Goal: Task Accomplishment & Management: Use online tool/utility

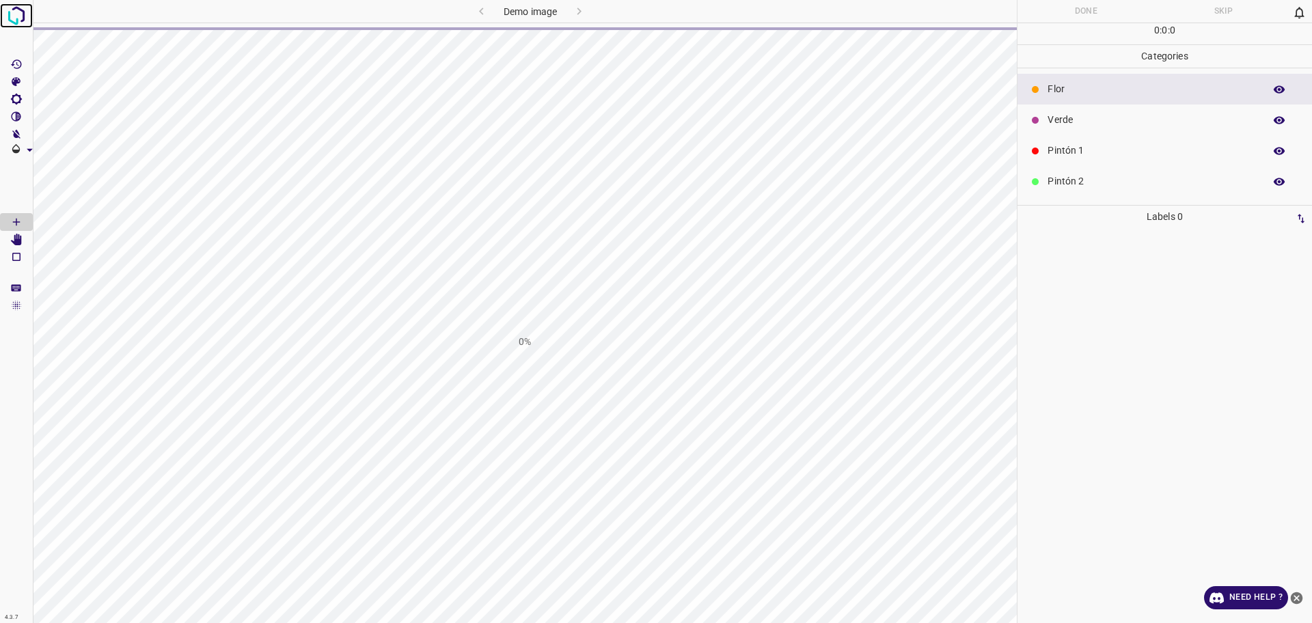
click at [22, 10] on img at bounding box center [16, 15] width 25 height 25
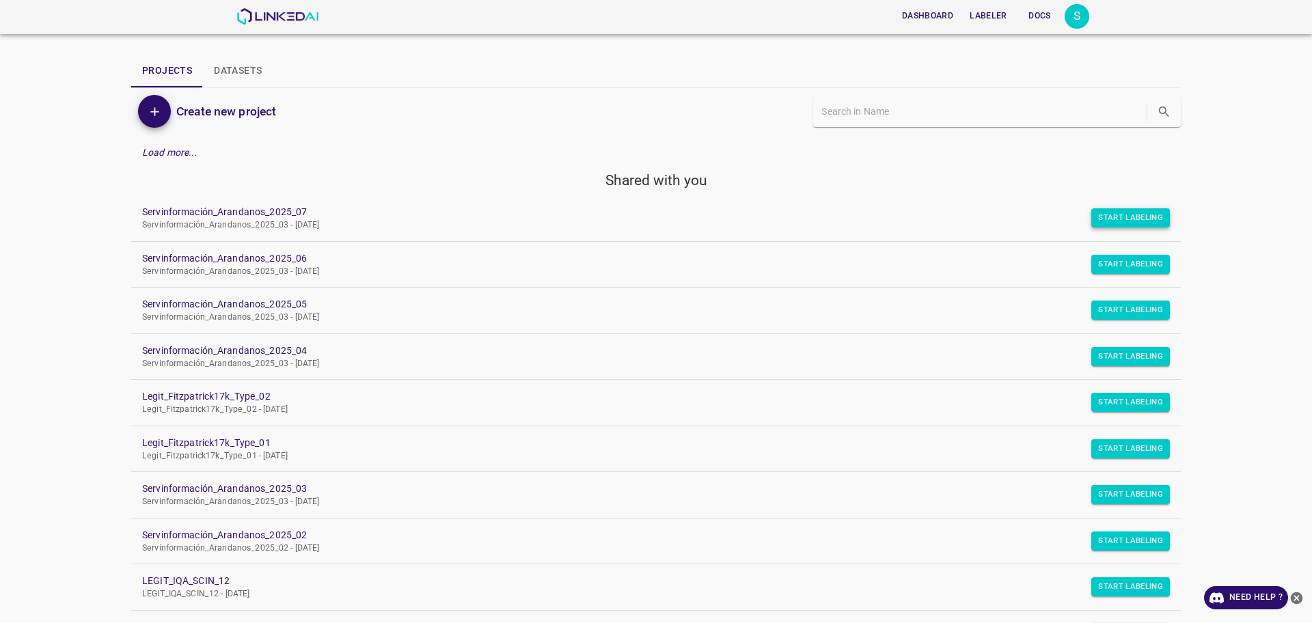
click at [1143, 216] on button "Start Labeling" at bounding box center [1130, 217] width 79 height 19
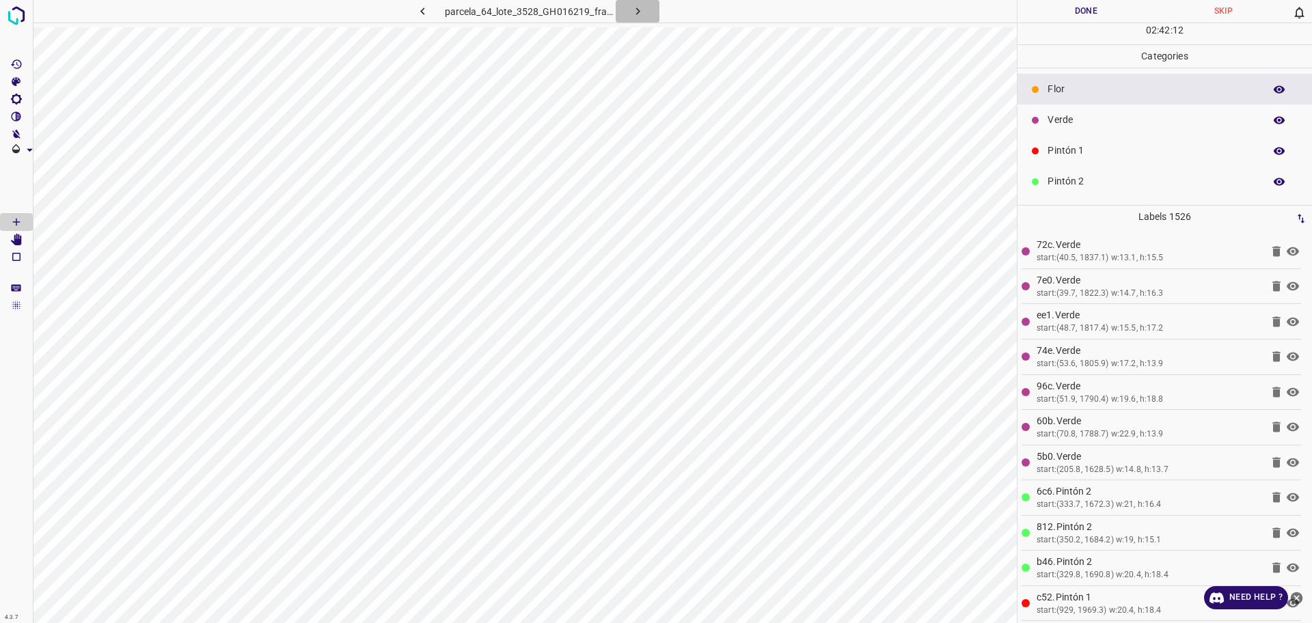
click at [645, 7] on button "button" at bounding box center [638, 11] width 44 height 23
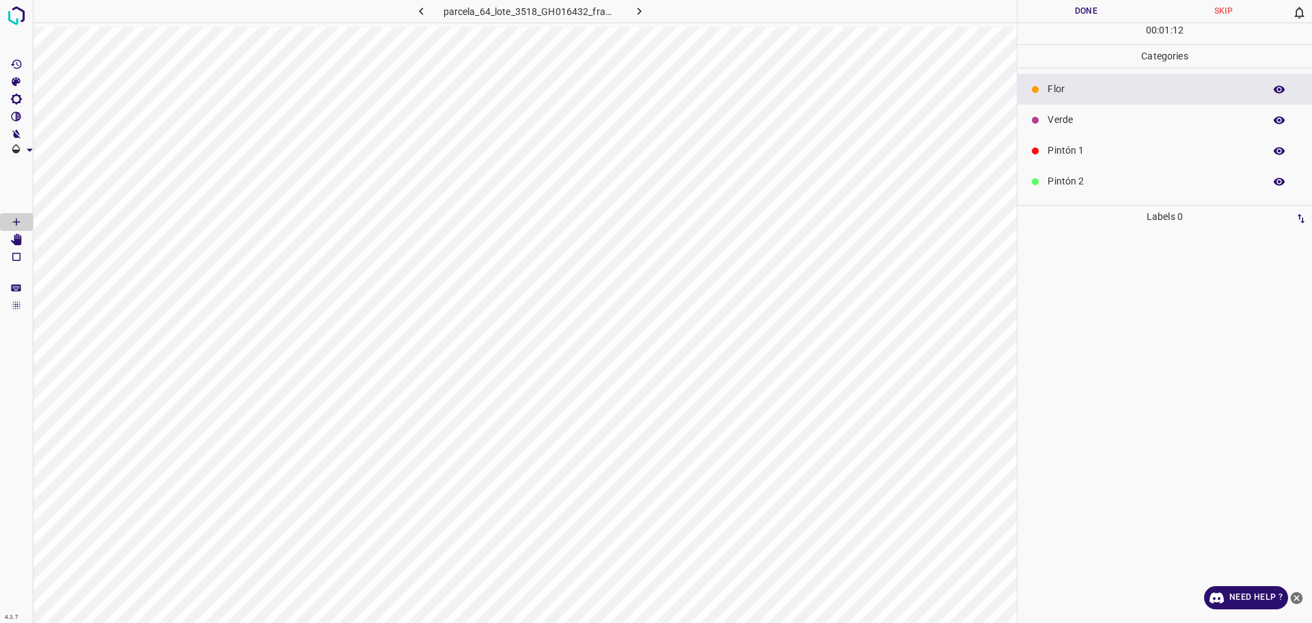
click at [651, 12] on button "button" at bounding box center [639, 11] width 44 height 23
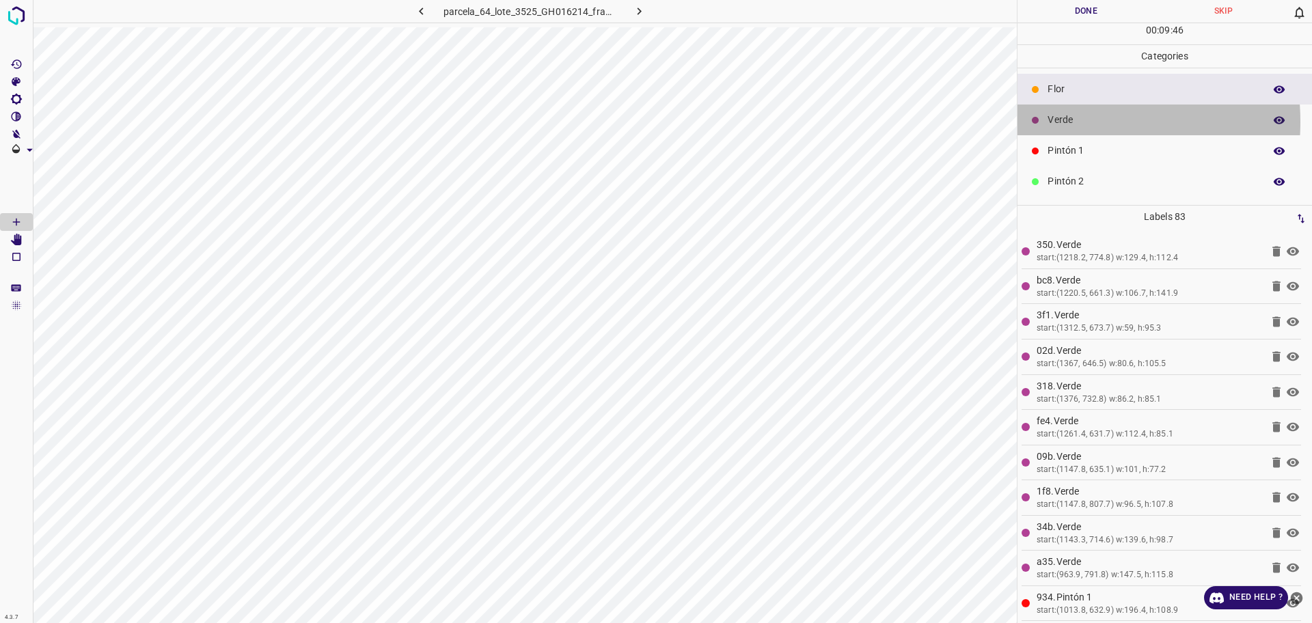
click at [1039, 122] on icon at bounding box center [1035, 120] width 8 height 8
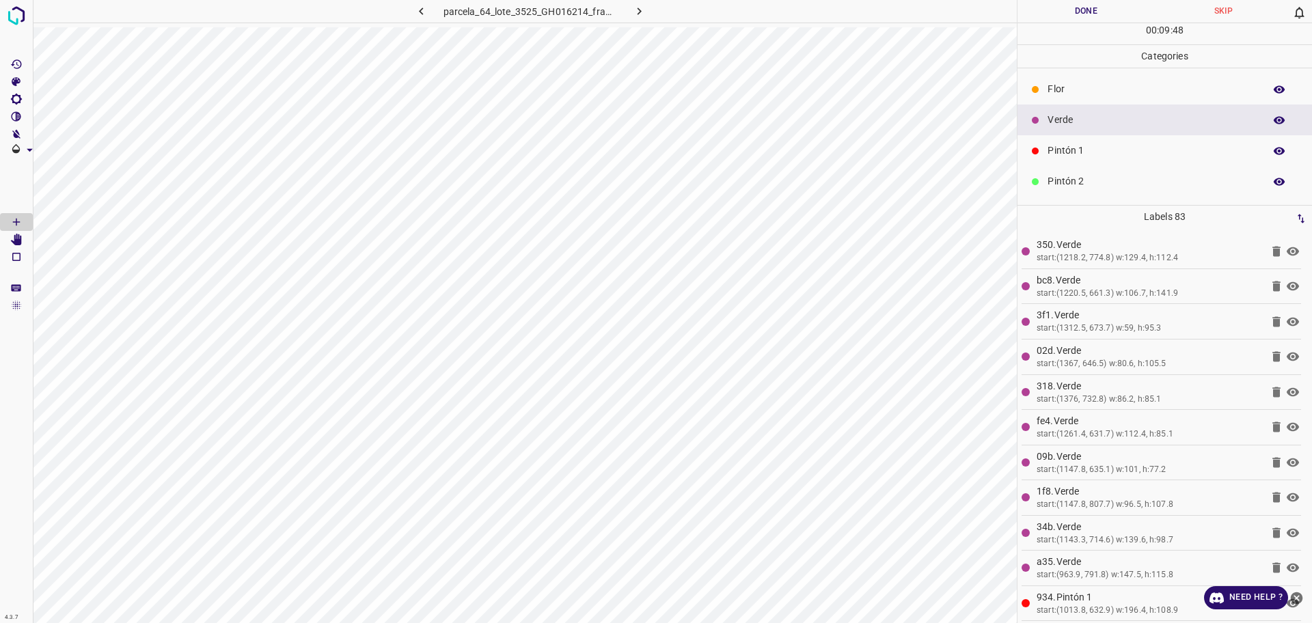
click at [1089, 59] on p "Categories" at bounding box center [1165, 56] width 295 height 23
click at [1078, 81] on div "Flor" at bounding box center [1165, 89] width 295 height 31
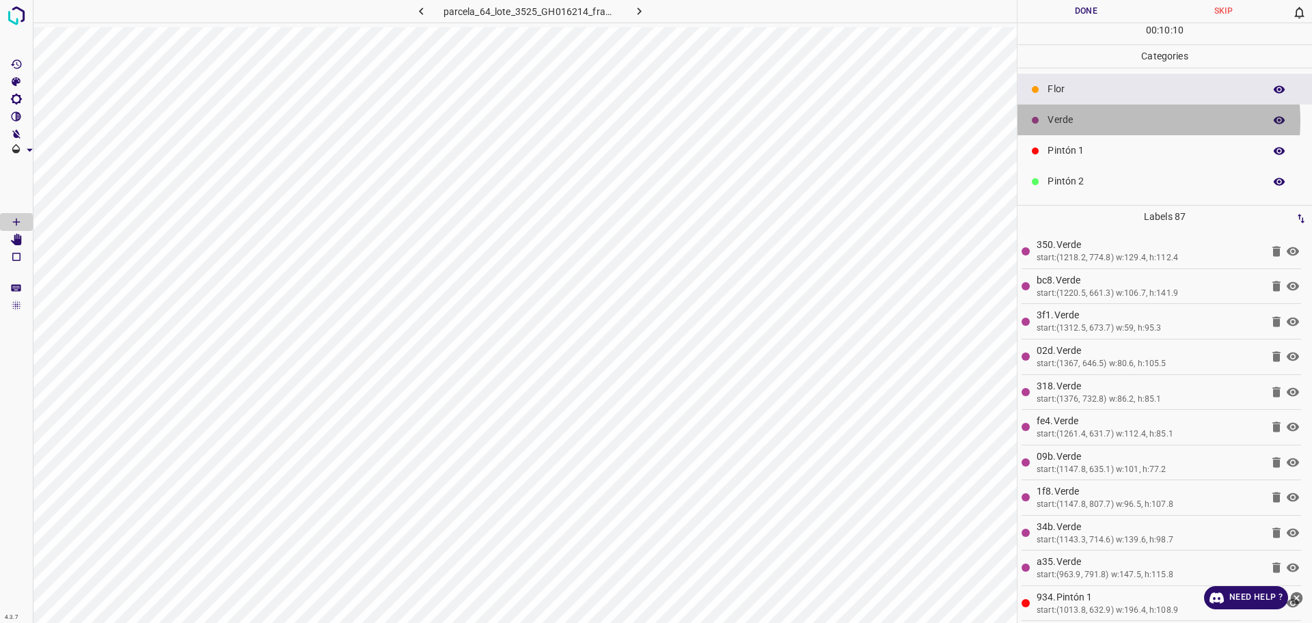
click at [1117, 120] on p "Verde" at bounding box center [1153, 120] width 210 height 14
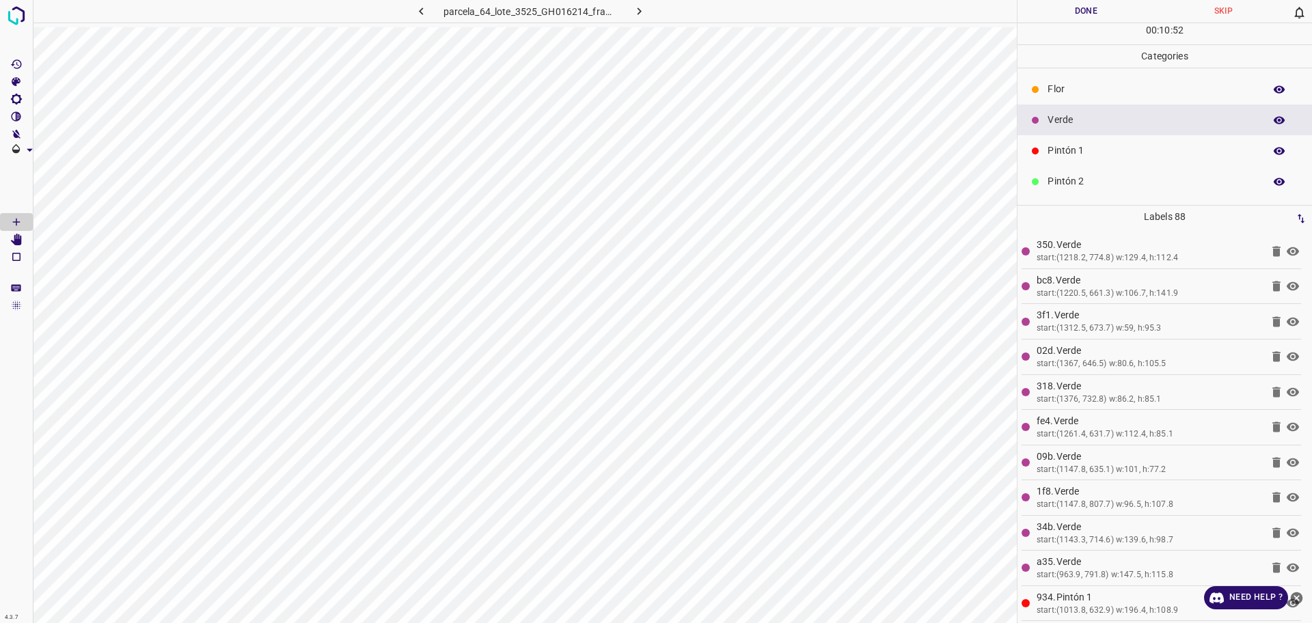
click at [1065, 143] on div "Pintón 1" at bounding box center [1165, 150] width 295 height 31
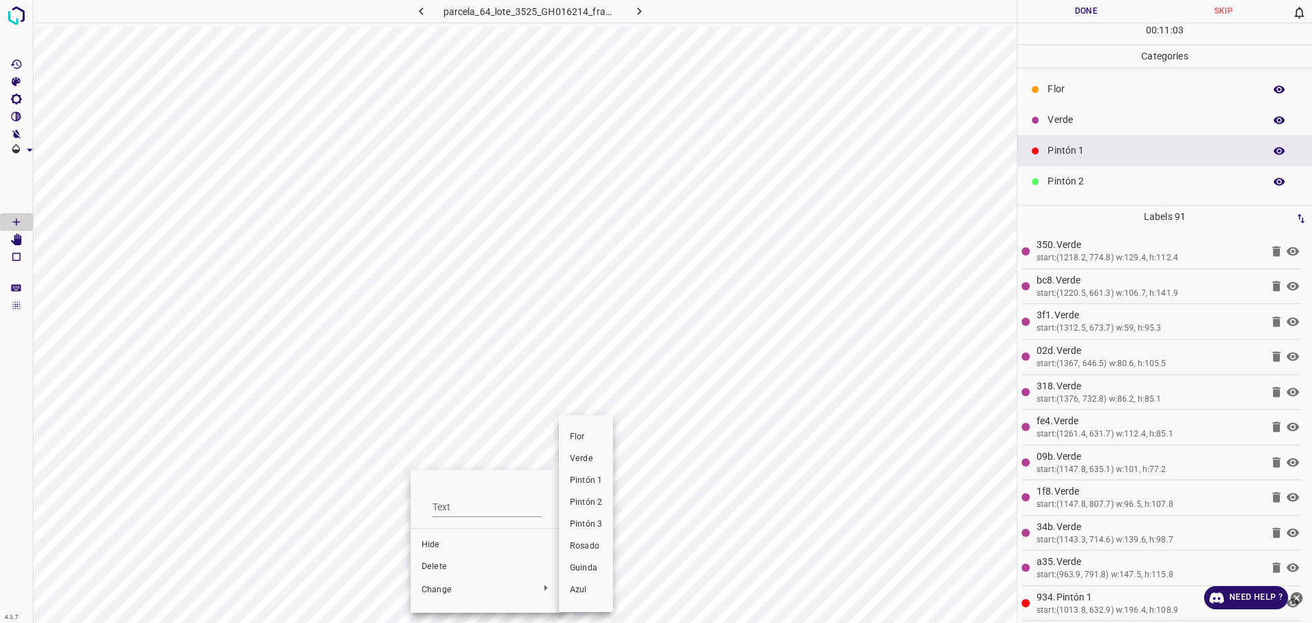
click at [435, 556] on div at bounding box center [656, 311] width 1312 height 623
click at [443, 566] on div "Flor Verde Pintón 1 Pintón 2 Pintón 3 Rosado Guinda Azul" at bounding box center [656, 311] width 1312 height 623
click at [442, 567] on span "Delete" at bounding box center [487, 567] width 131 height 12
click at [1053, 145] on p "Pintón 1" at bounding box center [1153, 151] width 210 height 14
click at [1043, 126] on div "Verde" at bounding box center [1165, 120] width 295 height 31
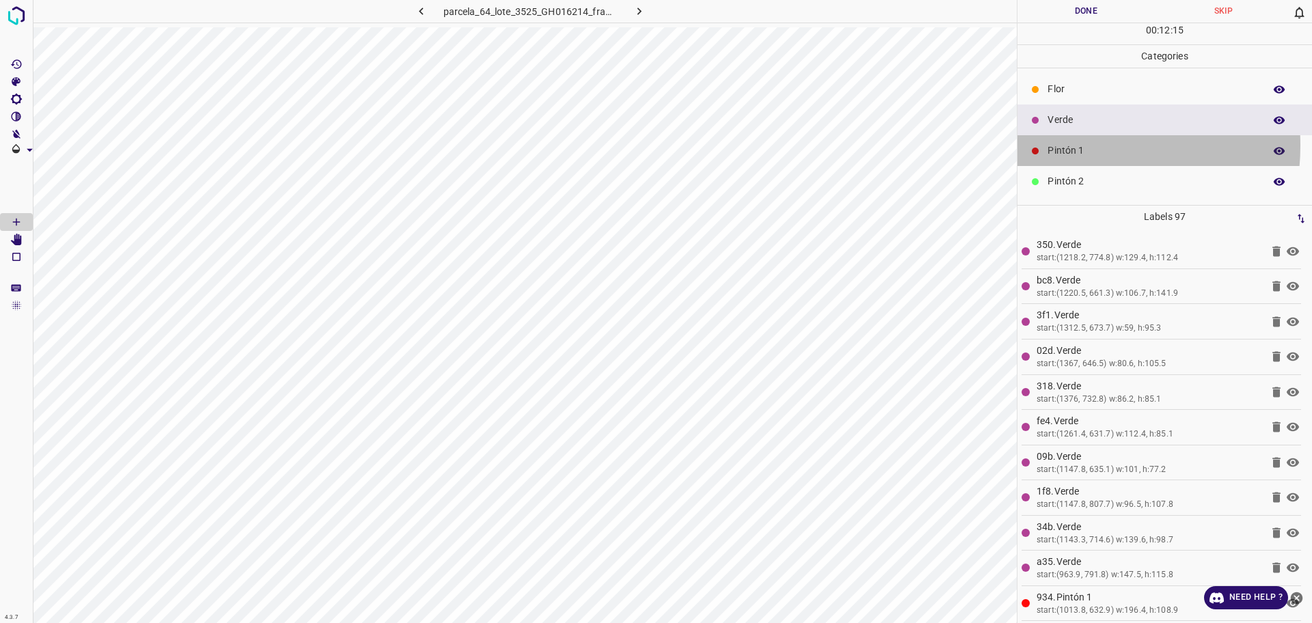
click at [1059, 145] on p "Pintón 1" at bounding box center [1153, 151] width 210 height 14
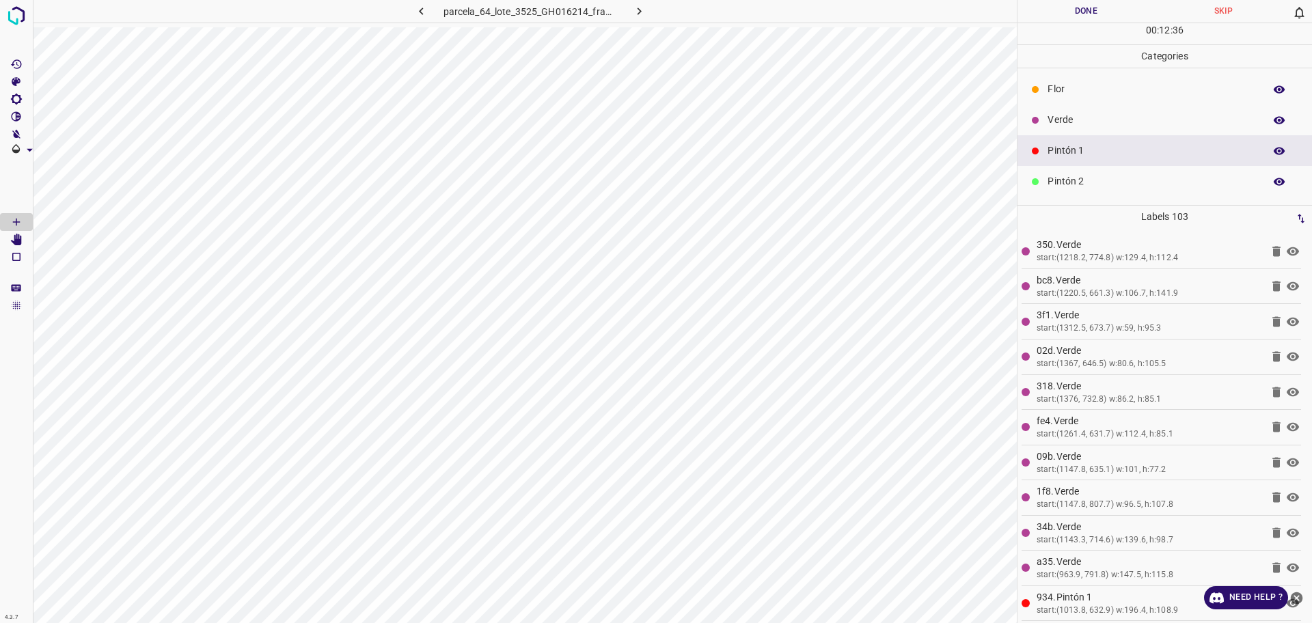
click at [1076, 178] on p "Pintón 2" at bounding box center [1153, 181] width 210 height 14
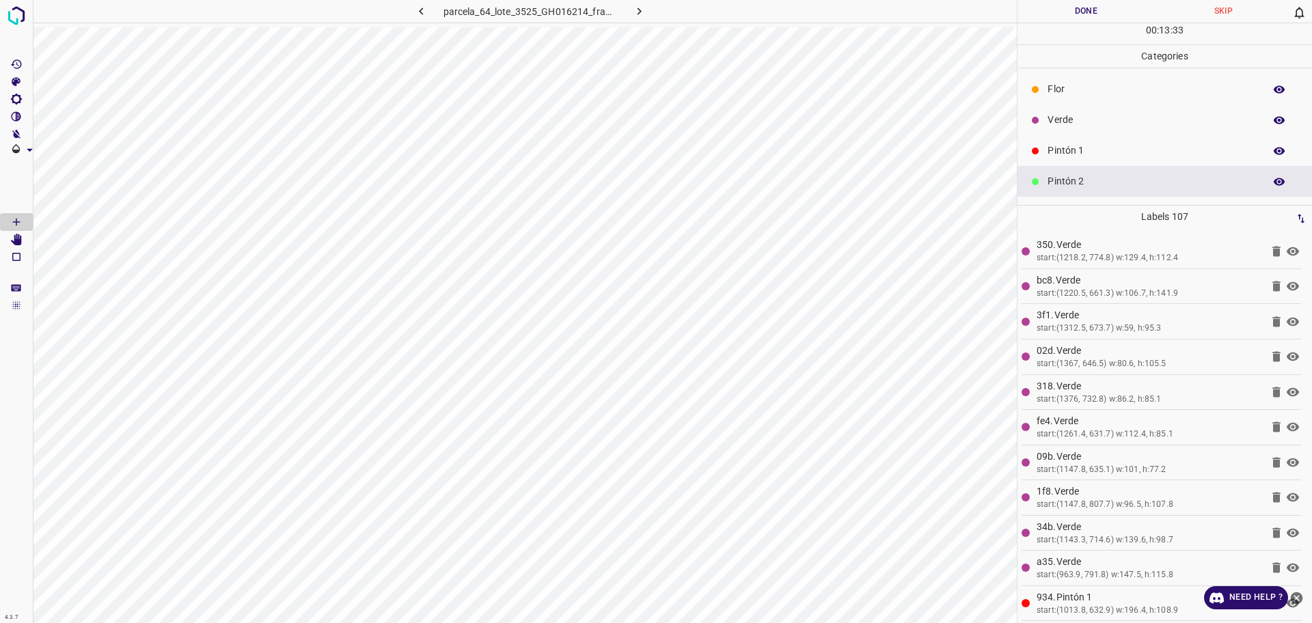
drag, startPoint x: 1031, startPoint y: 73, endPoint x: 1028, endPoint y: 118, distance: 44.5
click at [1032, 73] on ul "Flor Verde Pintón 1 Pintón 2 Pintón 3 Rosado Guinda Azul" at bounding box center [1165, 196] width 295 height 257
click at [1049, 119] on p "Verde" at bounding box center [1153, 120] width 210 height 14
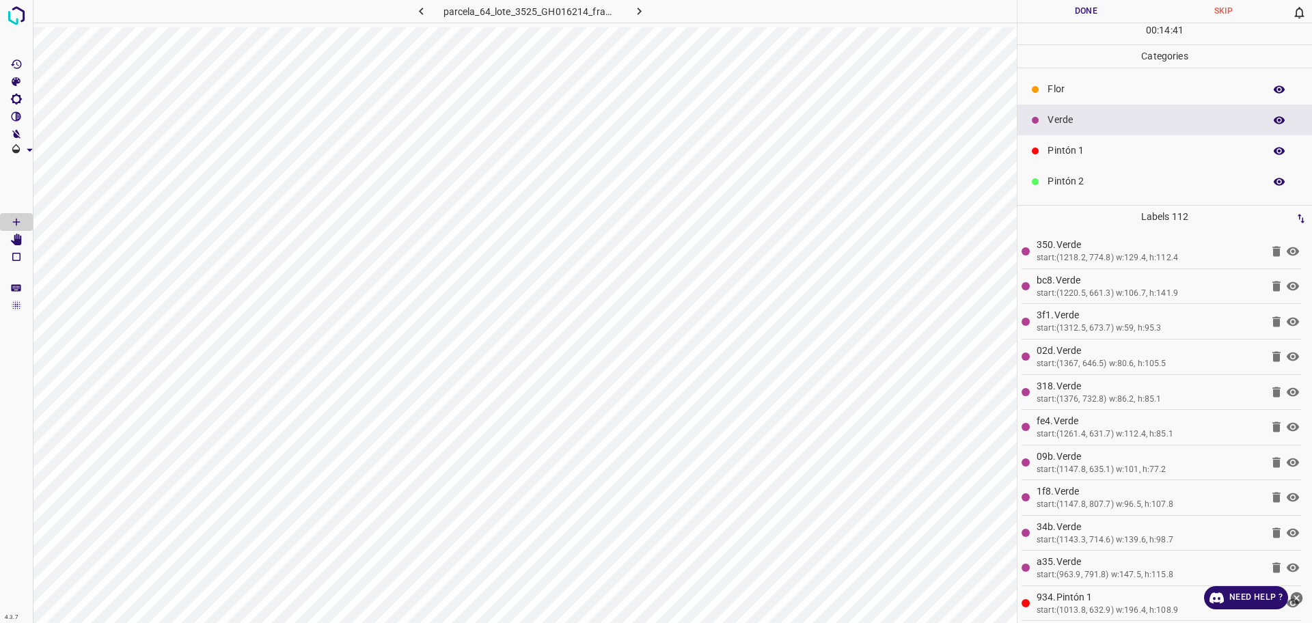
click at [1097, 155] on p "Pintón 1" at bounding box center [1153, 151] width 210 height 14
